Goal: Transaction & Acquisition: Purchase product/service

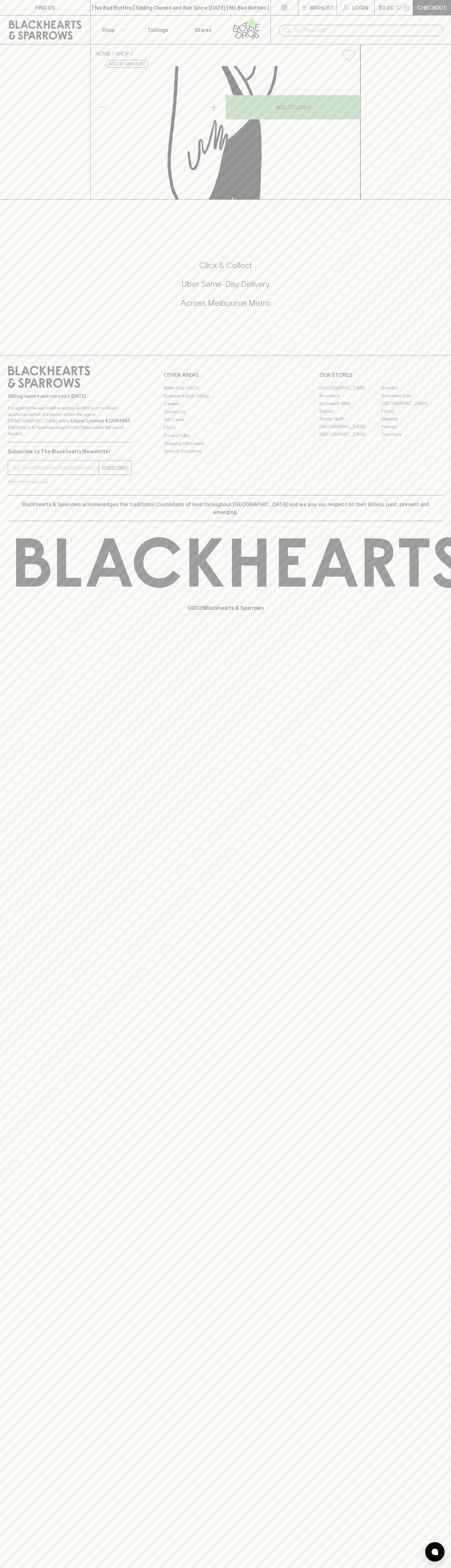
click at [371, 13] on link "Login" at bounding box center [355, 7] width 38 height 15
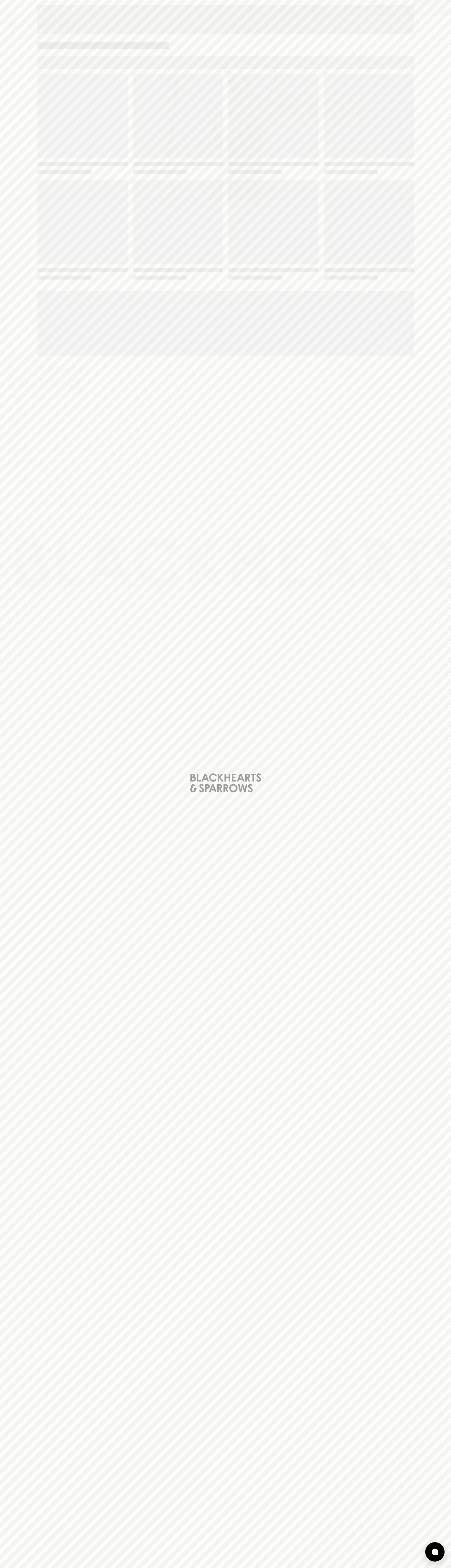
click at [444, 740] on div "Loading" at bounding box center [226, 784] width 451 height 1568
click at [433, 1568] on html "FIND US | No Bad Bottles | Sibling Owned and Run Since [DATE] | No Bad Bottles …" at bounding box center [226, 784] width 451 height 1568
click at [29, 1022] on div "Loading" at bounding box center [226, 784] width 451 height 1568
